Goal: Task Accomplishment & Management: Complete application form

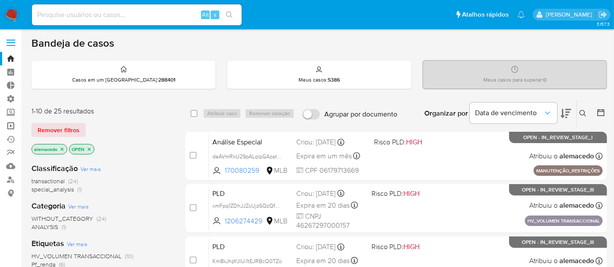
click at [10, 125] on link "Operações em massa" at bounding box center [52, 126] width 104 height 14
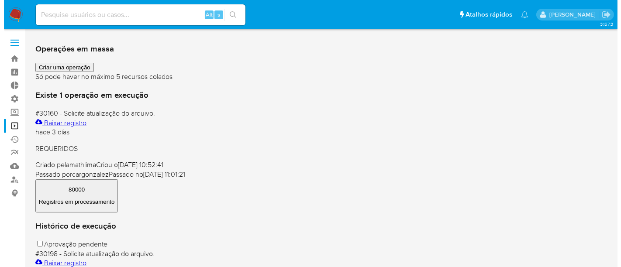
scroll to position [97, 0]
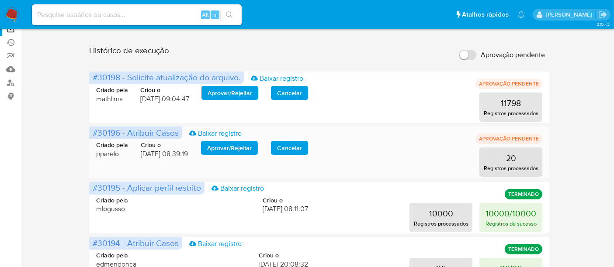
click at [226, 148] on span "Aprovar / Rejeitar" at bounding box center [229, 148] width 45 height 12
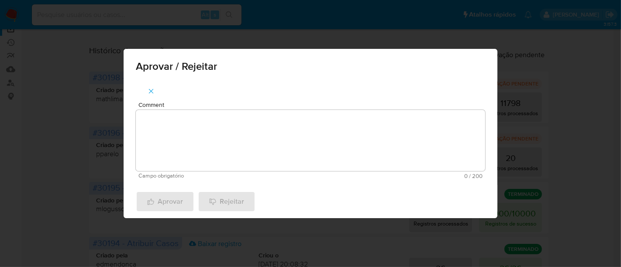
click at [588, 152] on div "Aprovar / Rejeitar Comment Campo obrigatório 0 / 200 200 caracteres restantes A…" at bounding box center [310, 133] width 621 height 267
click at [149, 93] on icon "button" at bounding box center [151, 91] width 5 height 5
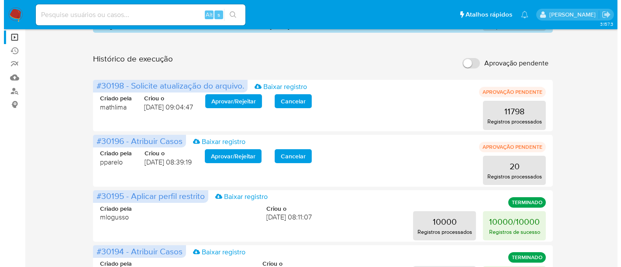
scroll to position [0, 0]
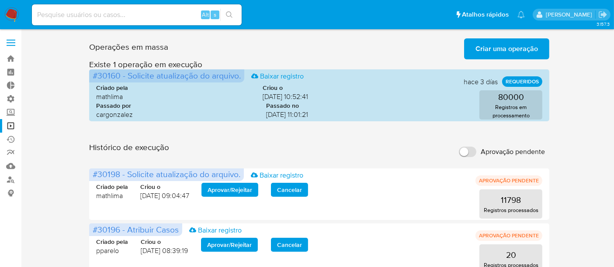
click at [514, 49] on span "Criar uma operação" at bounding box center [507, 48] width 62 height 19
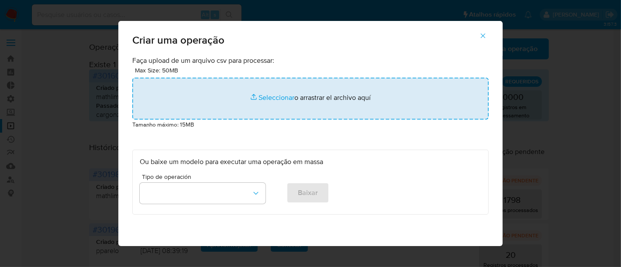
click at [278, 98] on input "file" at bounding box center [310, 99] width 357 height 42
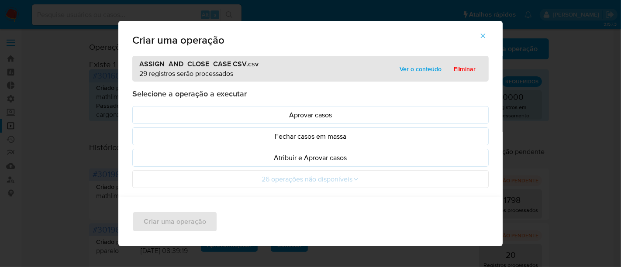
click at [410, 72] on span "Ver o conteúdo" at bounding box center [421, 69] width 42 height 12
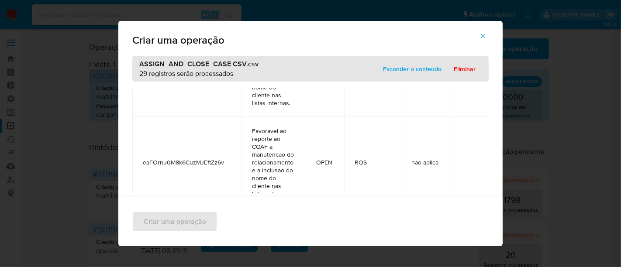
scroll to position [1117, 0]
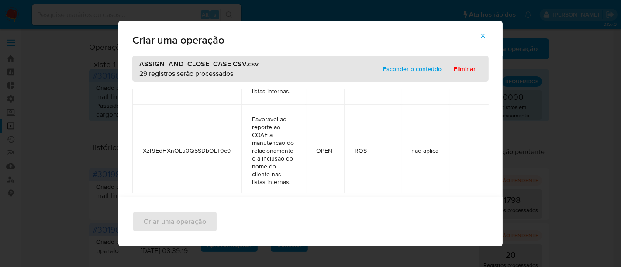
click at [413, 65] on span "Esconder o conteúdo" at bounding box center [412, 69] width 59 height 12
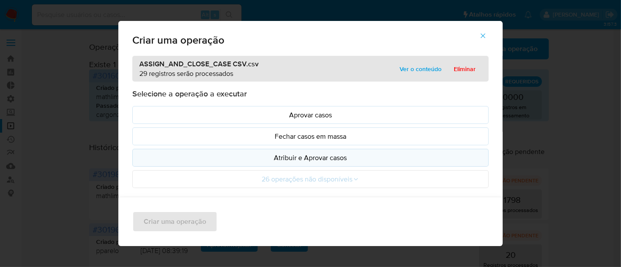
click at [308, 160] on p "Atribuir e Aprovar casos" at bounding box center [311, 158] width 342 height 10
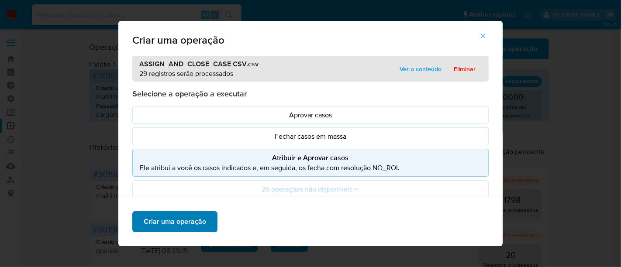
click at [170, 221] on span "Criar uma operação" at bounding box center [175, 221] width 62 height 19
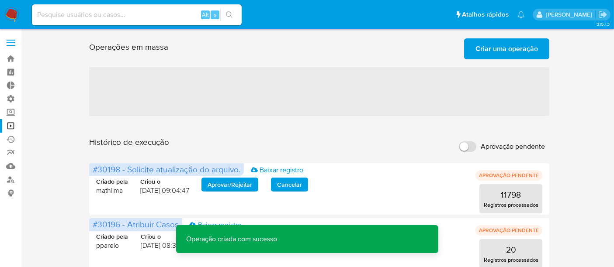
click at [517, 54] on span "Criar uma operação" at bounding box center [507, 48] width 62 height 19
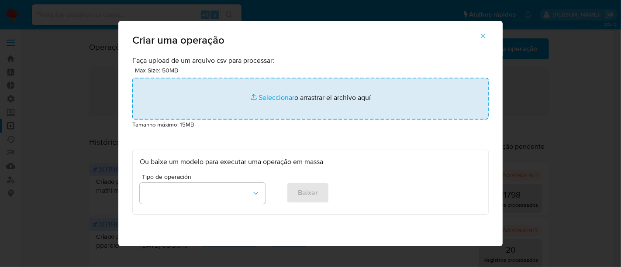
click at [278, 96] on input "file" at bounding box center [310, 99] width 357 height 42
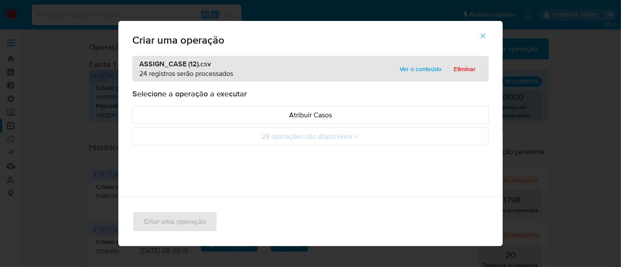
click at [427, 71] on span "Ver o conteúdo" at bounding box center [421, 69] width 42 height 12
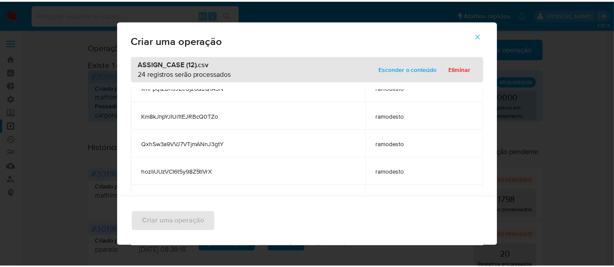
scroll to position [588, 0]
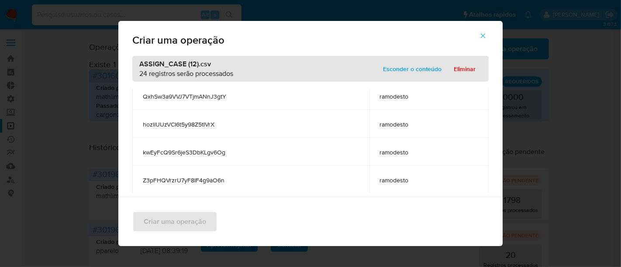
click at [429, 72] on span "Esconder o conteúdo" at bounding box center [412, 69] width 59 height 12
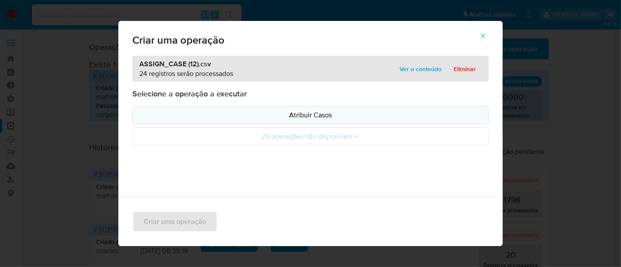
click at [331, 115] on p "Atribuir Casos" at bounding box center [311, 115] width 342 height 10
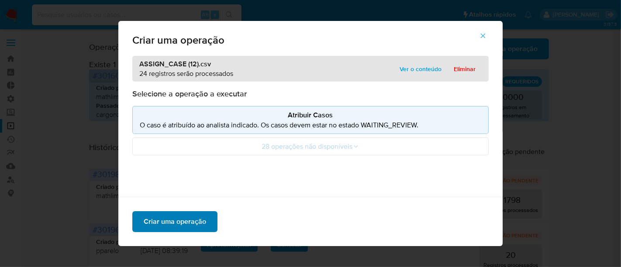
click at [189, 222] on span "Criar uma operação" at bounding box center [175, 221] width 62 height 19
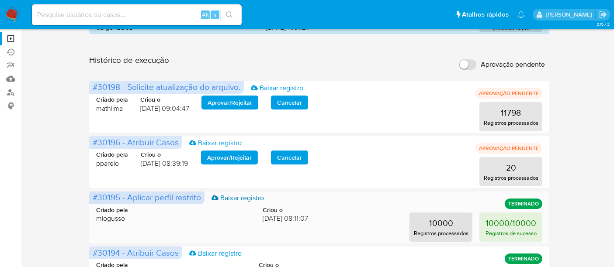
scroll to position [97, 0]
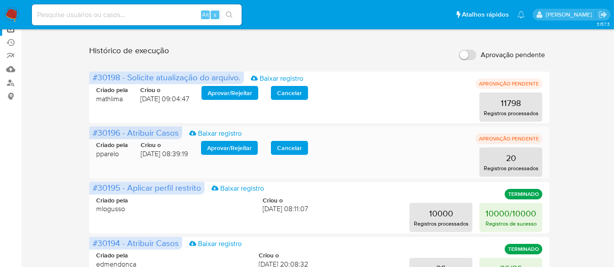
click at [236, 148] on span "Aprovar / Rejeitar" at bounding box center [229, 148] width 45 height 12
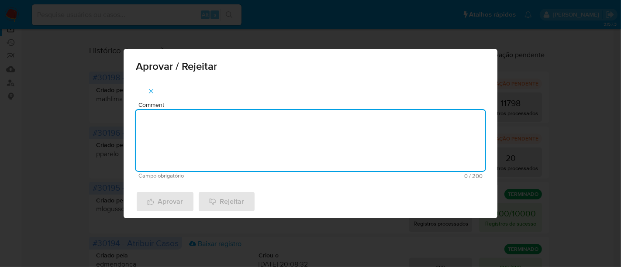
click at [198, 120] on textarea "Comment" at bounding box center [311, 140] width 350 height 61
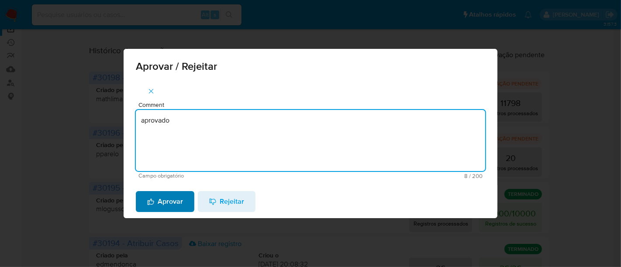
type textarea "aprovado"
click at [163, 205] on span "Aprovar" at bounding box center [165, 201] width 36 height 19
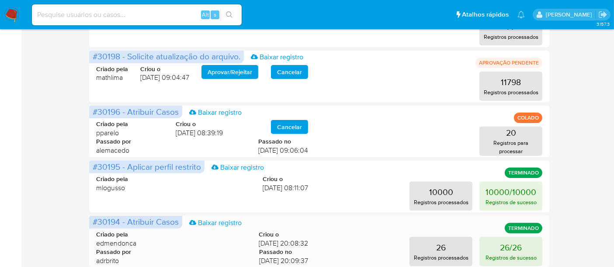
scroll to position [194, 0]
